Goal: Check status

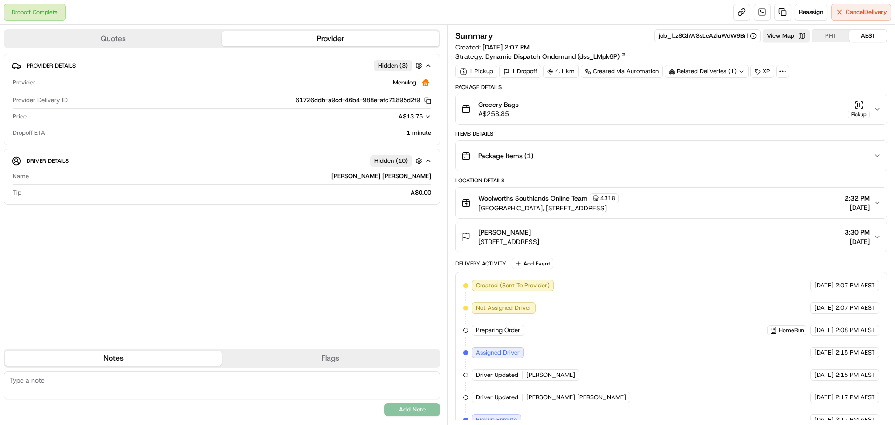
click at [862, 107] on icon "button" at bounding box center [859, 104] width 9 height 9
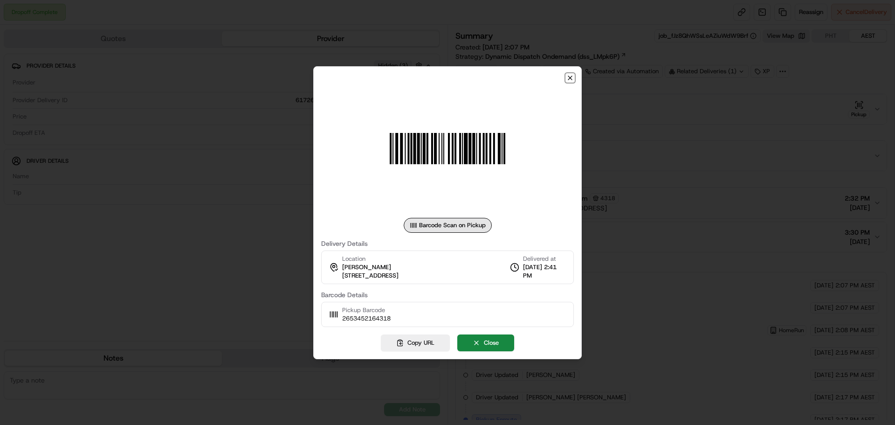
click at [569, 76] on icon "button" at bounding box center [570, 77] width 7 height 7
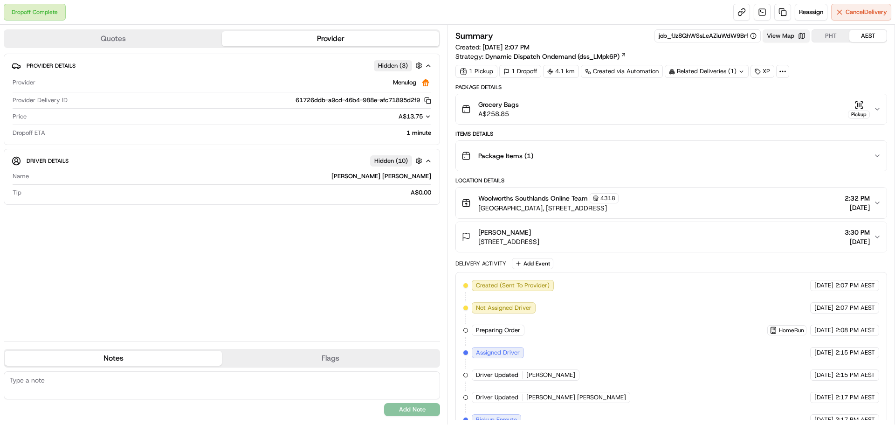
click at [799, 32] on button "View Map" at bounding box center [786, 35] width 47 height 13
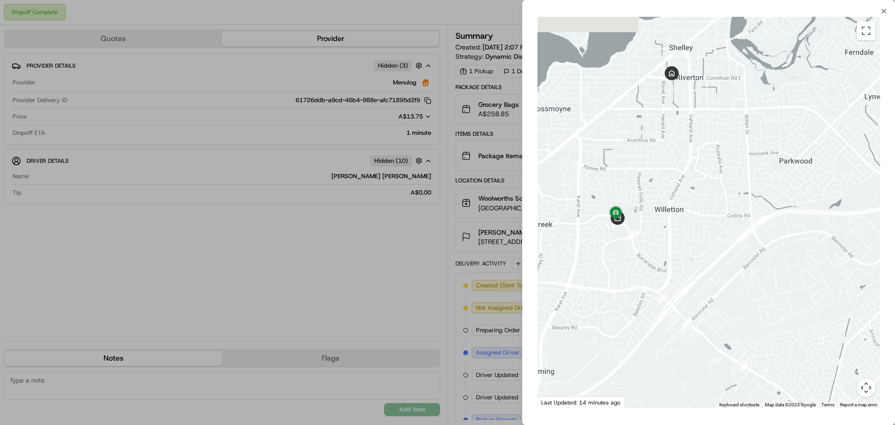
drag, startPoint x: 624, startPoint y: 167, endPoint x: 738, endPoint y: 228, distance: 128.7
click at [738, 228] on div at bounding box center [709, 212] width 343 height 391
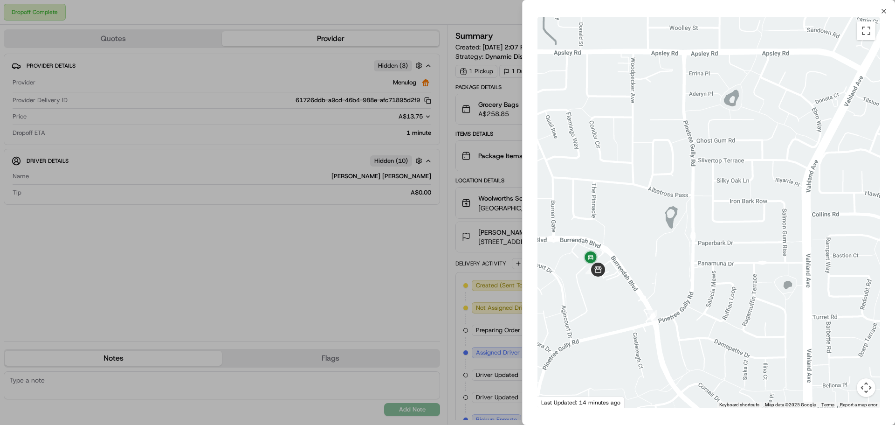
click at [621, 269] on div at bounding box center [709, 212] width 343 height 391
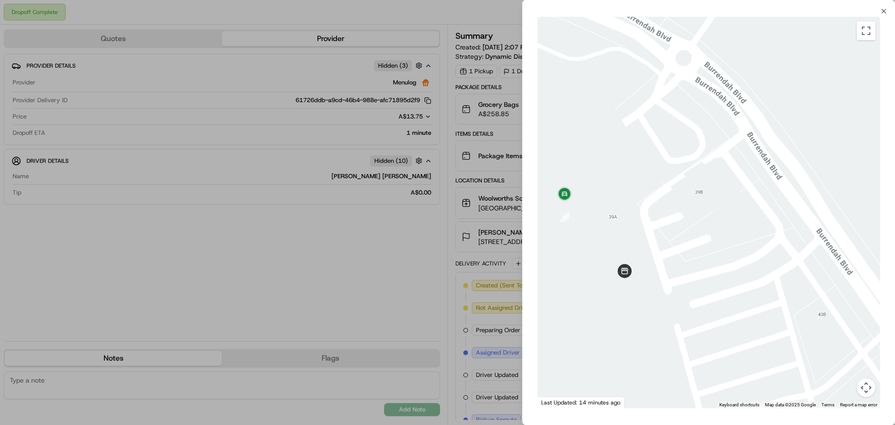
drag, startPoint x: 560, startPoint y: 281, endPoint x: 743, endPoint y: 231, distance: 189.8
click at [743, 231] on div at bounding box center [709, 212] width 343 height 391
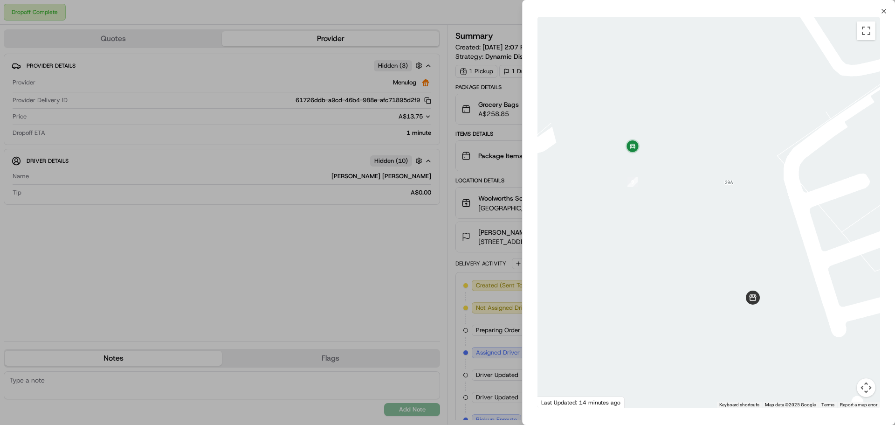
drag, startPoint x: 685, startPoint y: 234, endPoint x: 903, endPoint y: 222, distance: 218.5
click at [895, 222] on html "Dropoff Complete Reassign Cancel Delivery Quotes Provider Provider Details Hidd…" at bounding box center [447, 212] width 895 height 425
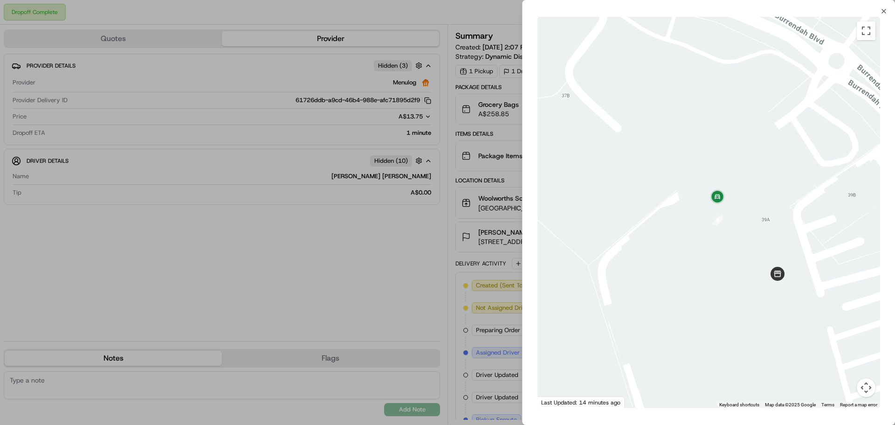
click at [387, 207] on div at bounding box center [447, 212] width 895 height 425
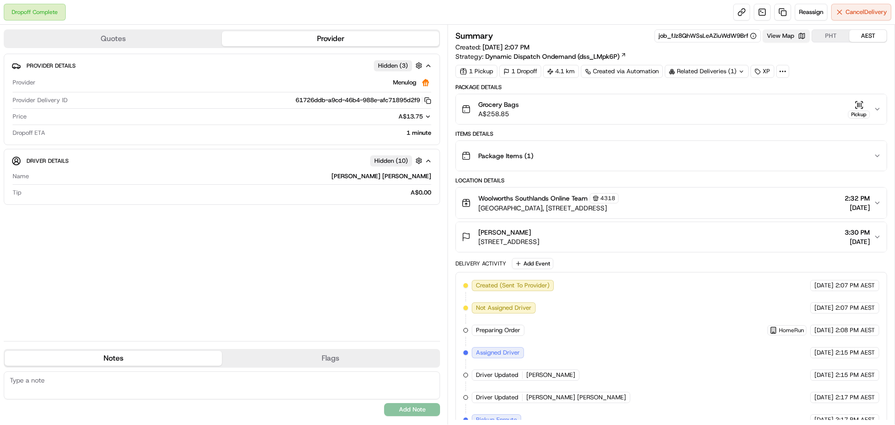
click at [798, 40] on button "View Map" at bounding box center [786, 35] width 47 height 13
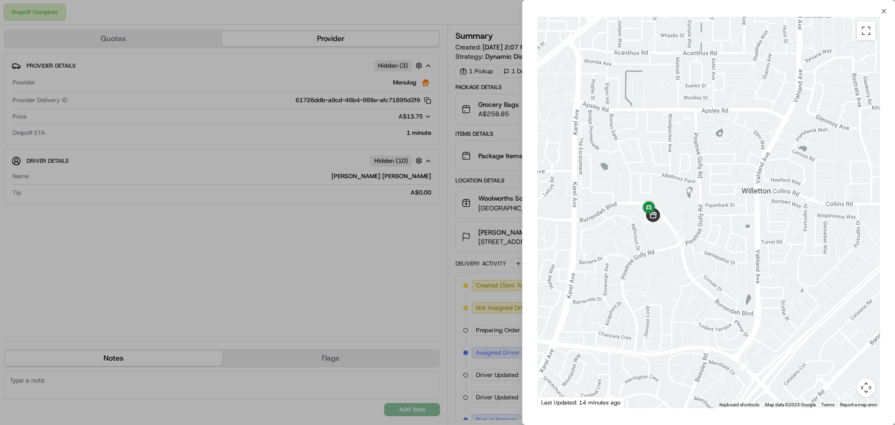
drag, startPoint x: 598, startPoint y: 190, endPoint x: 822, endPoint y: 267, distance: 236.1
click at [822, 267] on div at bounding box center [709, 212] width 343 height 391
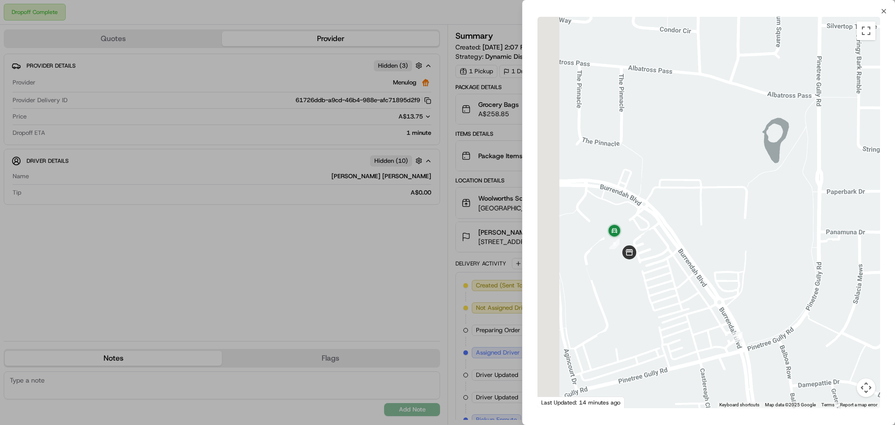
drag, startPoint x: 626, startPoint y: 195, endPoint x: 1032, endPoint y: 328, distance: 427.2
click at [895, 328] on html "Dropoff Complete Reassign Cancel Delivery Quotes Provider Provider Details Hidd…" at bounding box center [447, 212] width 895 height 425
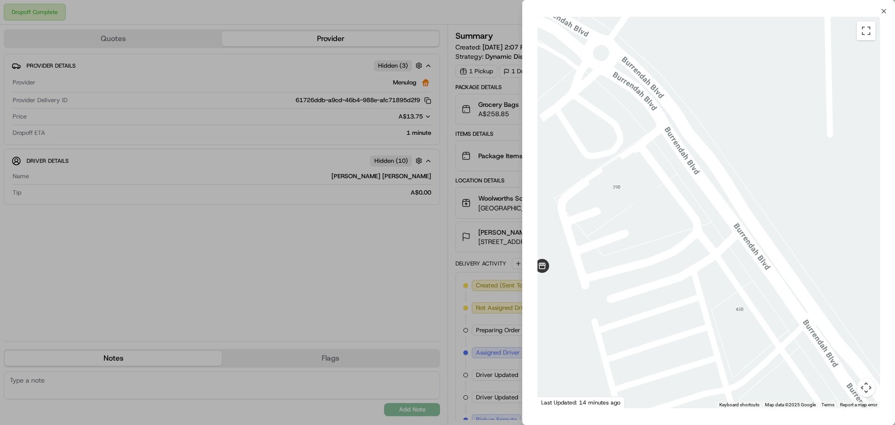
drag, startPoint x: 721, startPoint y: 270, endPoint x: 1154, endPoint y: 381, distance: 447.0
click at [895, 381] on html "Dropoff Complete Reassign Cancel Delivery Quotes Provider Provider Details Hidd…" at bounding box center [447, 212] width 895 height 425
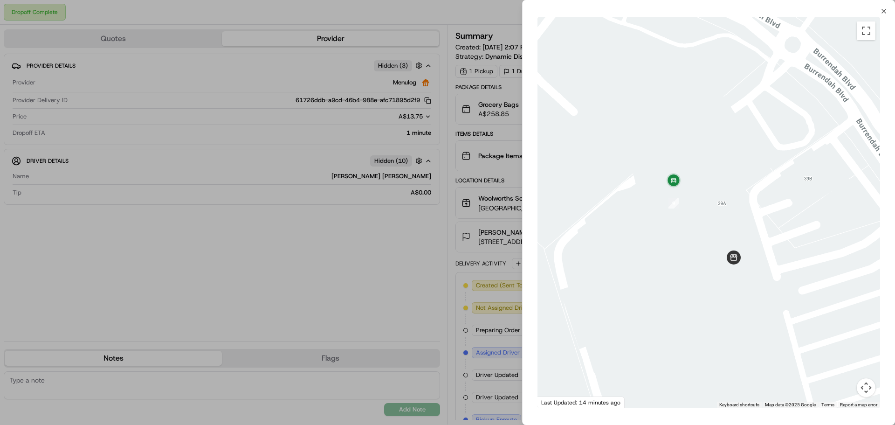
drag, startPoint x: 757, startPoint y: 320, endPoint x: 890, endPoint y: 299, distance: 134.5
click at [890, 299] on div "← Move left → Move right ↑ Move up ↓ Move down + Zoom in - Zoom out Home Jump l…" at bounding box center [709, 212] width 373 height 395
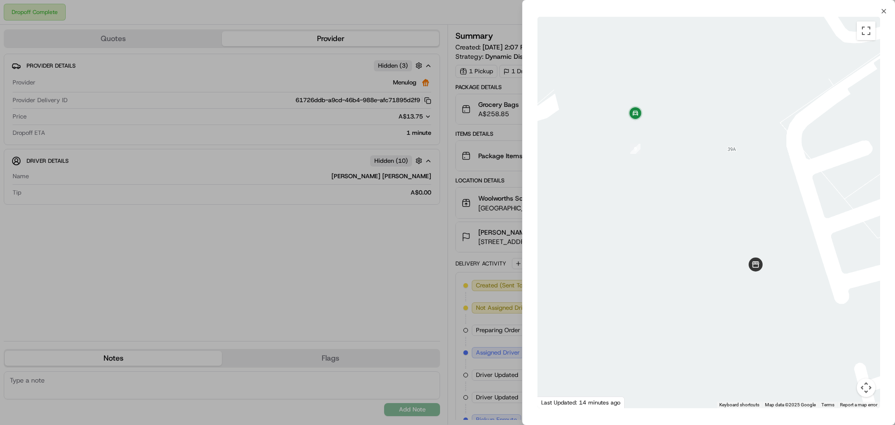
drag, startPoint x: 740, startPoint y: 257, endPoint x: 839, endPoint y: 272, distance: 100.9
click at [839, 272] on div at bounding box center [709, 212] width 343 height 391
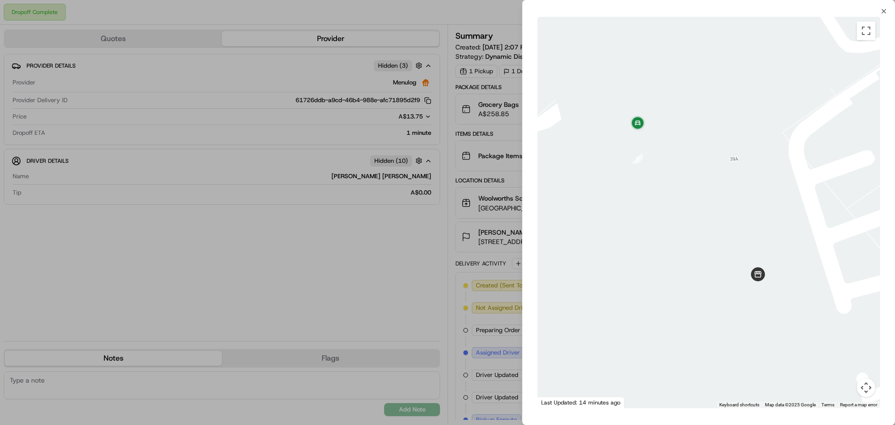
click at [432, 236] on div at bounding box center [447, 212] width 895 height 425
